Goal: Task Accomplishment & Management: Manage account settings

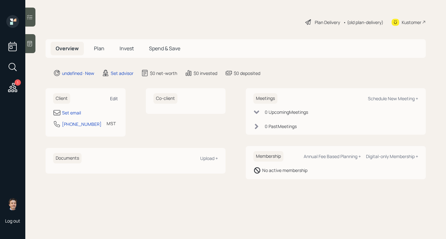
click at [114, 98] on div "Edit" at bounding box center [114, 99] width 8 height 6
select select "America/[GEOGRAPHIC_DATA]"
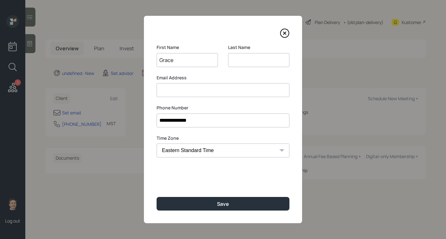
type input "Grace"
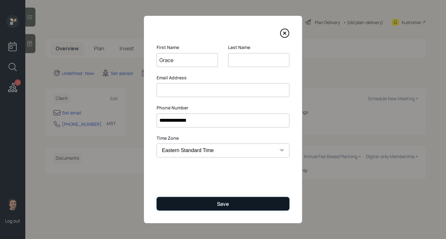
click at [199, 200] on button "Save" at bounding box center [223, 204] width 133 height 14
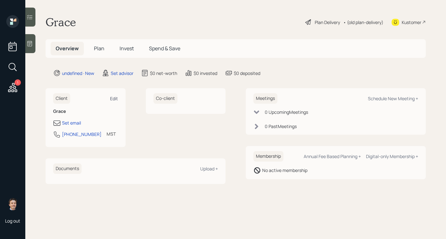
click at [110, 96] on div "Edit" at bounding box center [114, 99] width 8 height 6
select select "America/[GEOGRAPHIC_DATA]"
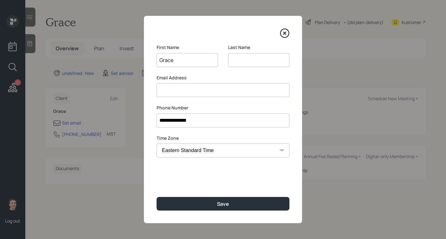
click at [182, 91] on input at bounding box center [223, 90] width 133 height 14
type input "[EMAIL_ADDRESS][DOMAIN_NAME]"
click at [232, 66] on input at bounding box center [258, 60] width 61 height 14
type input "[PERSON_NAME]"
click at [219, 64] on div "First Name [PERSON_NAME] Last Name [PERSON_NAME]" at bounding box center [223, 59] width 133 height 30
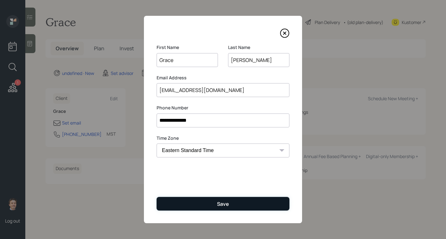
click at [210, 201] on button "Save" at bounding box center [223, 204] width 133 height 14
